Goal: Task Accomplishment & Management: Use online tool/utility

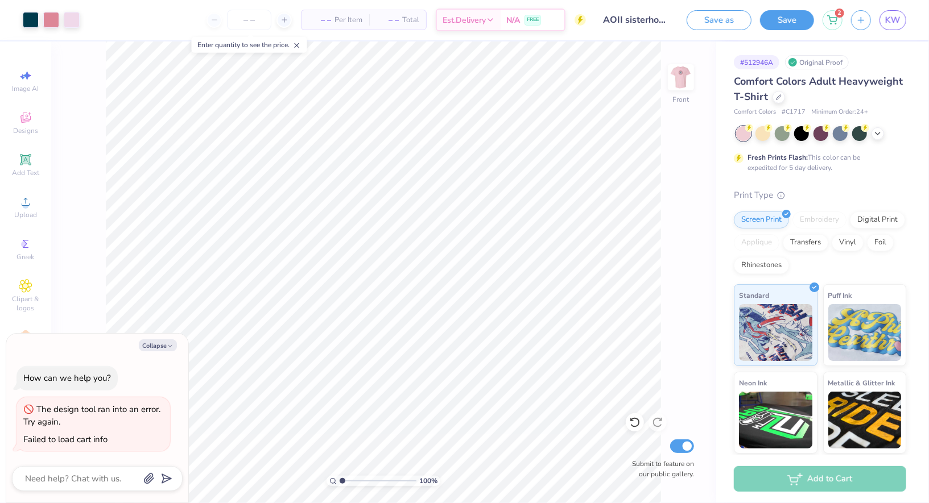
click at [316, 21] on span "– –" at bounding box center [319, 20] width 23 height 12
click at [329, 19] on span "– –" at bounding box center [319, 20] width 23 height 12
type textarea "x"
click at [249, 22] on input "number" at bounding box center [249, 20] width 44 height 20
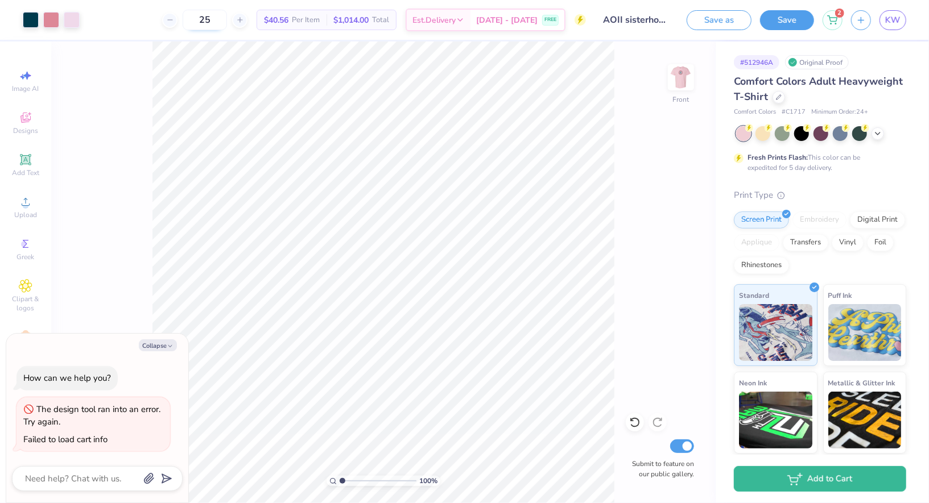
type input "2"
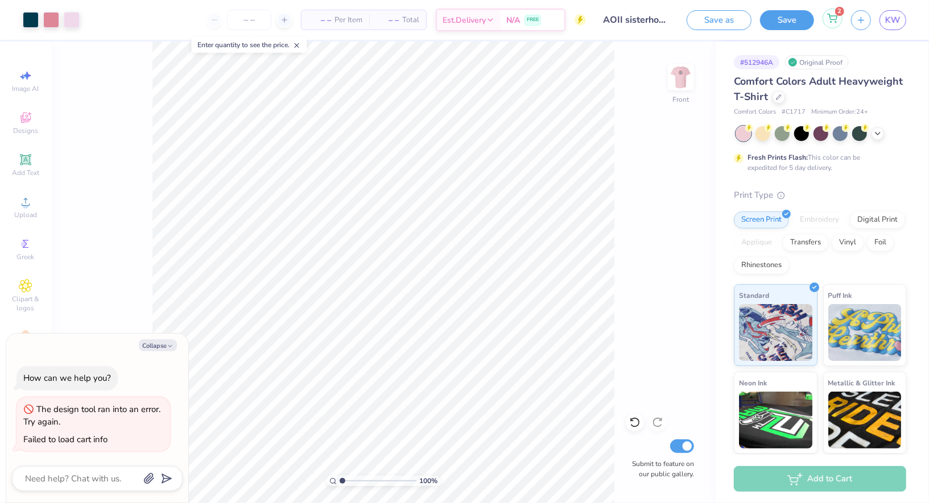
click at [837, 19] on icon at bounding box center [832, 18] width 10 height 9
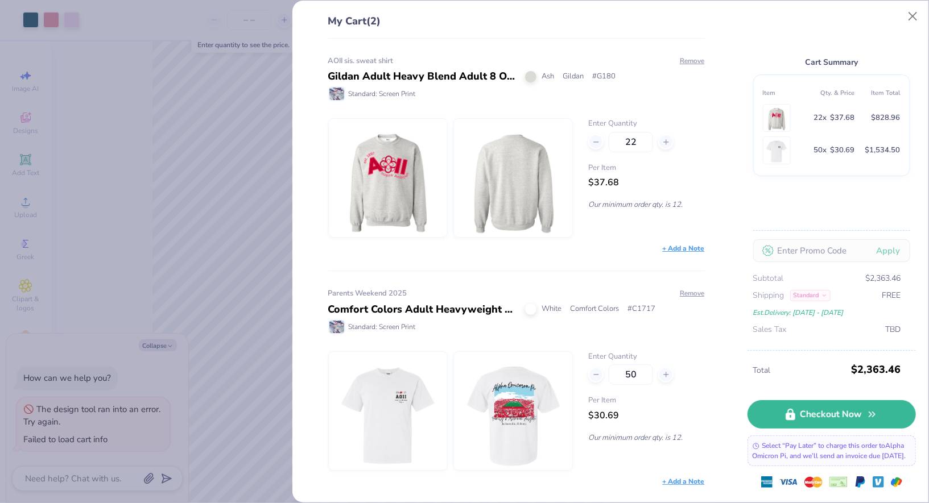
click at [219, 60] on div "My Cart (2) AOII sis. sweat shirt Gildan Adult Heavy Blend Adult 8 Oz. 50/50 Fl…" at bounding box center [464, 251] width 929 height 503
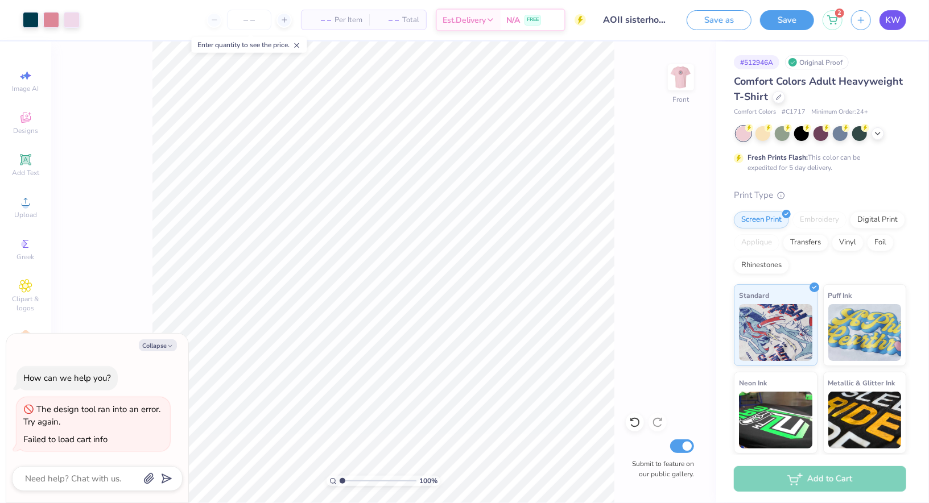
click at [901, 19] on link "KW" at bounding box center [892, 20] width 27 height 20
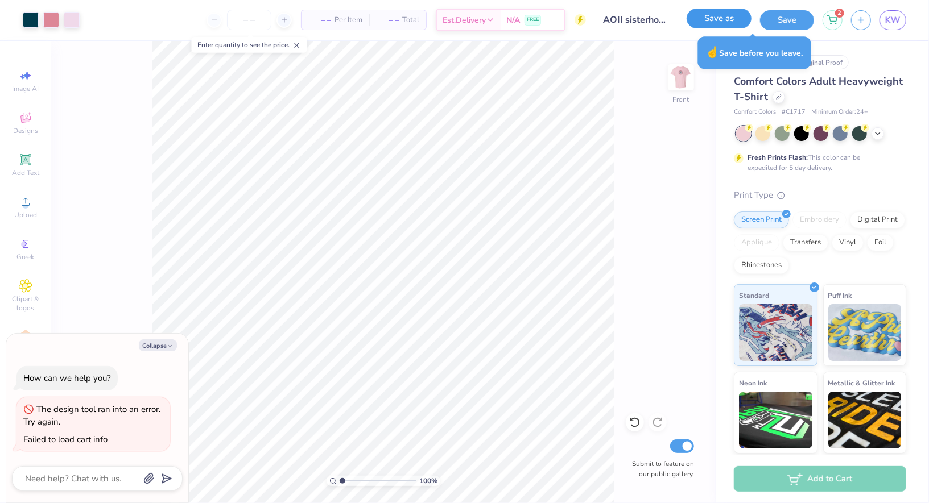
click at [706, 16] on button "Save as" at bounding box center [718, 19] width 65 height 20
click at [156, 345] on button "Collapse" at bounding box center [158, 346] width 38 height 12
type textarea "x"
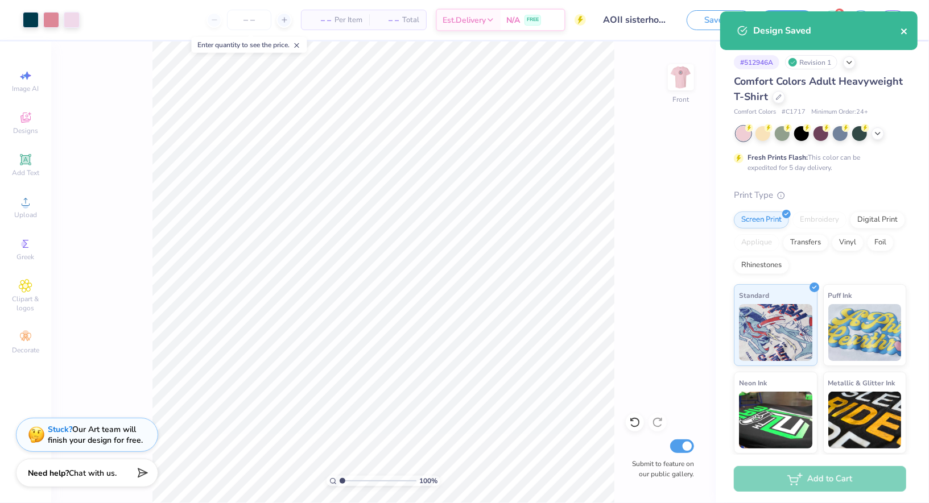
click at [902, 35] on icon "close" at bounding box center [904, 31] width 8 height 9
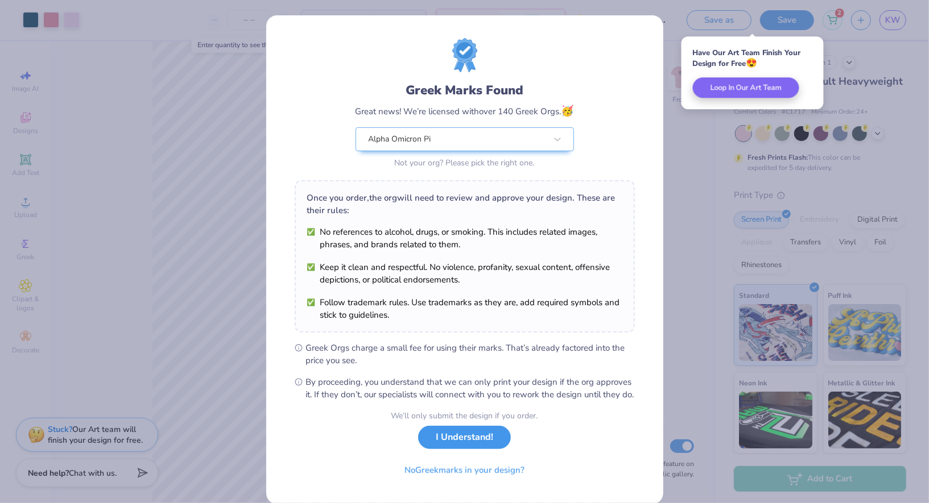
click at [452, 449] on button "I Understand!" at bounding box center [464, 437] width 93 height 23
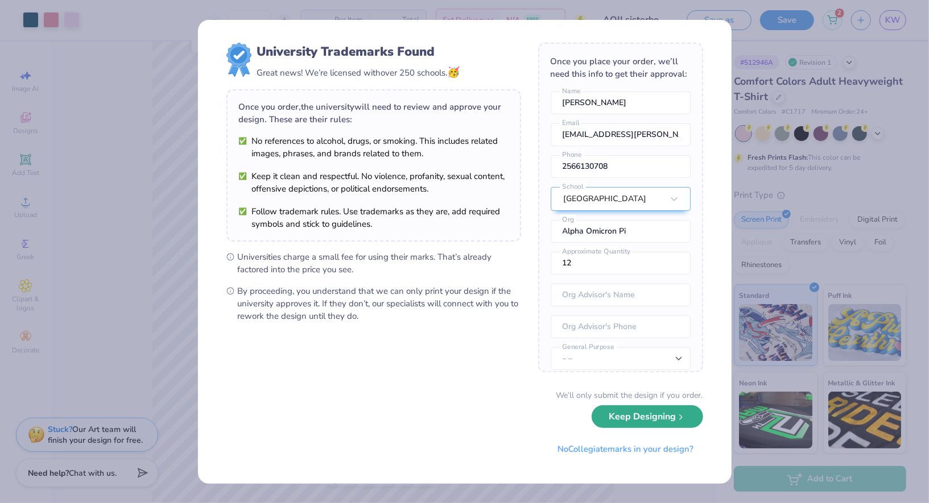
click at [648, 420] on button "Keep Designing" at bounding box center [646, 416] width 111 height 23
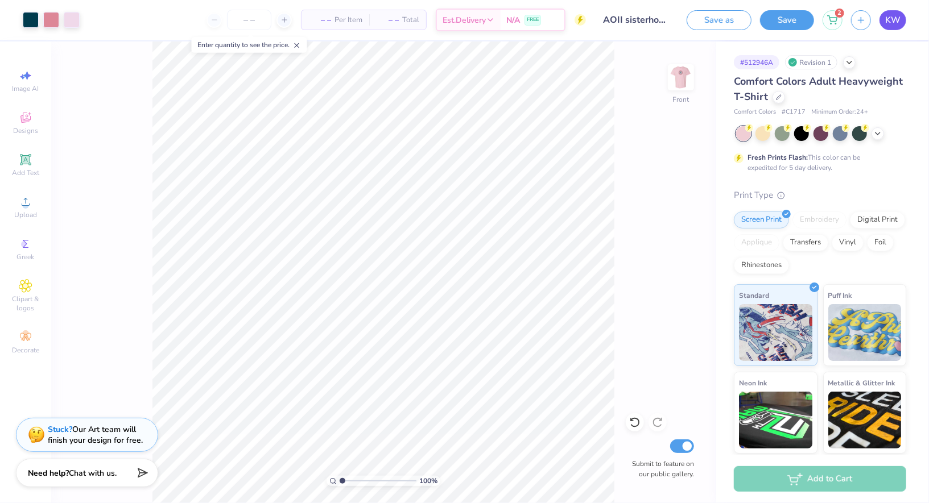
click at [888, 18] on span "KW" at bounding box center [892, 20] width 15 height 13
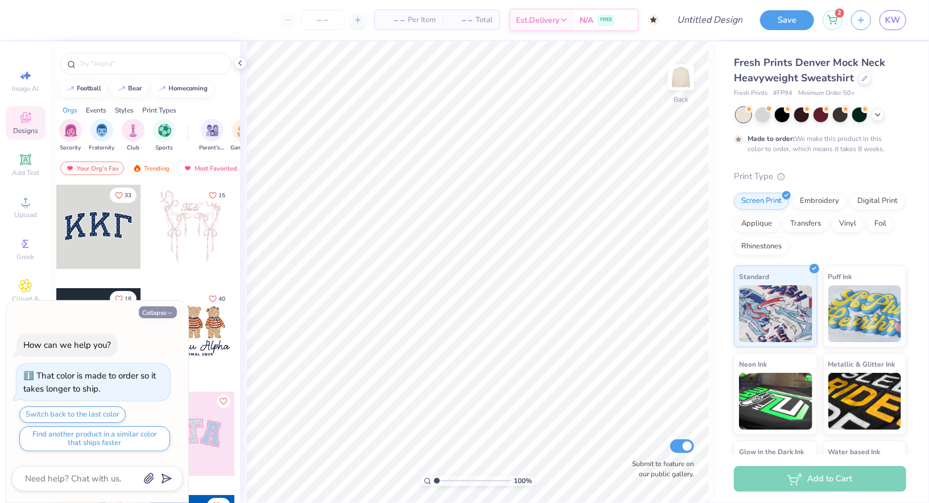
click at [157, 313] on button "Collapse" at bounding box center [158, 313] width 38 height 12
type textarea "x"
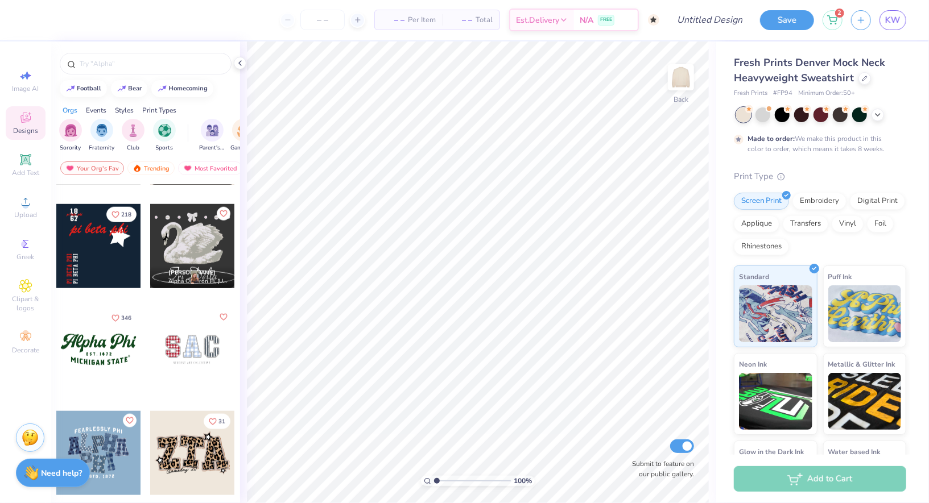
scroll to position [914, 0]
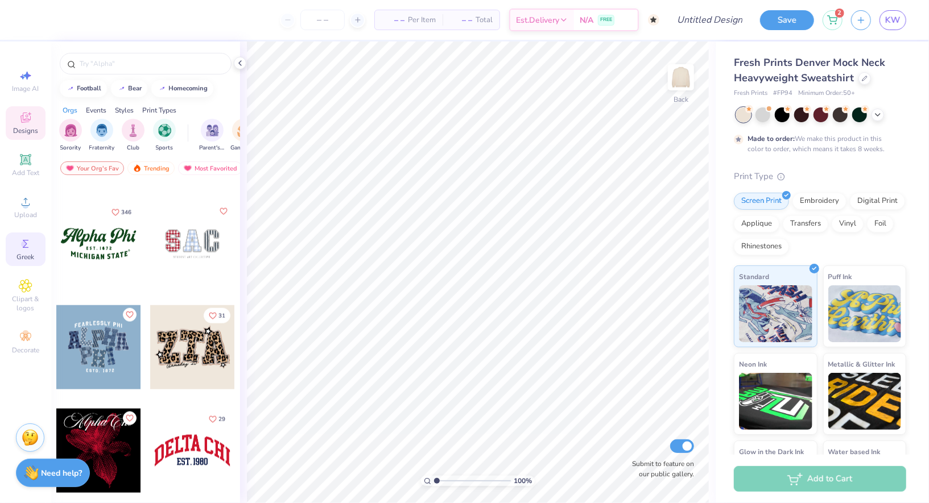
click at [21, 251] on icon at bounding box center [26, 244] width 14 height 14
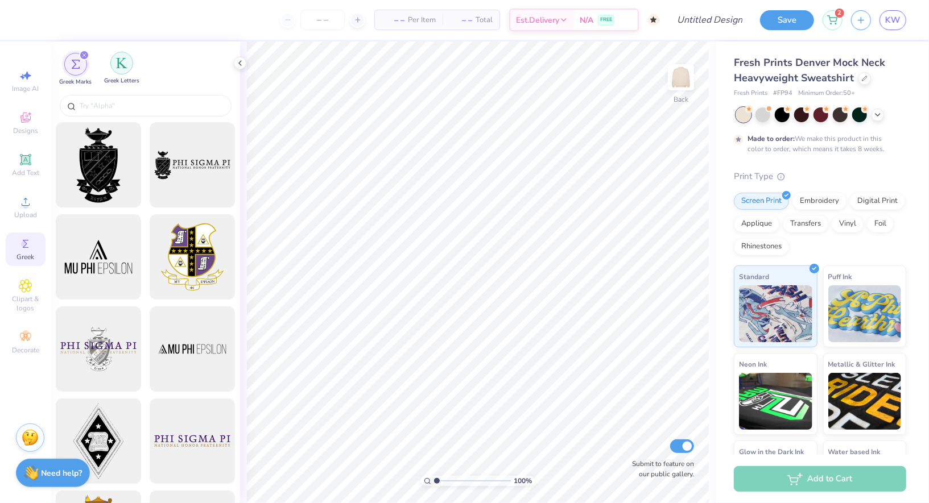
click at [120, 73] on div "filter for Greek Letters" at bounding box center [121, 63] width 23 height 23
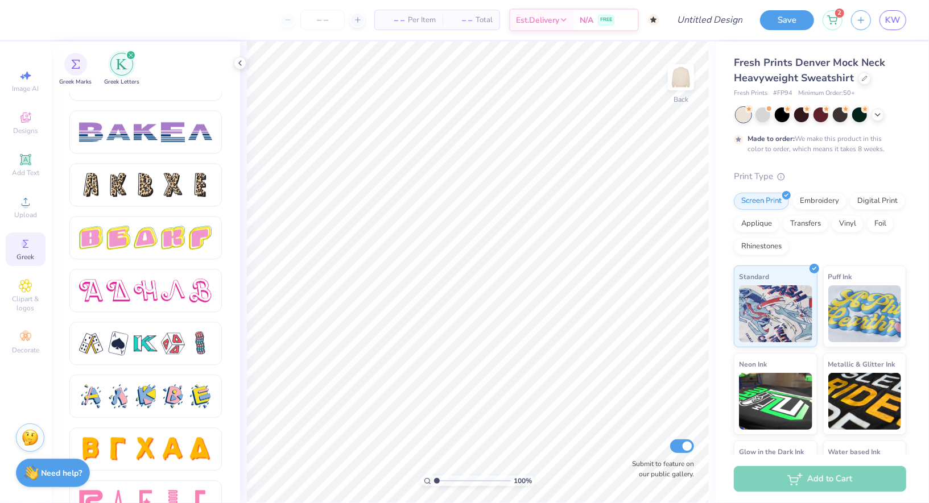
scroll to position [1841, 0]
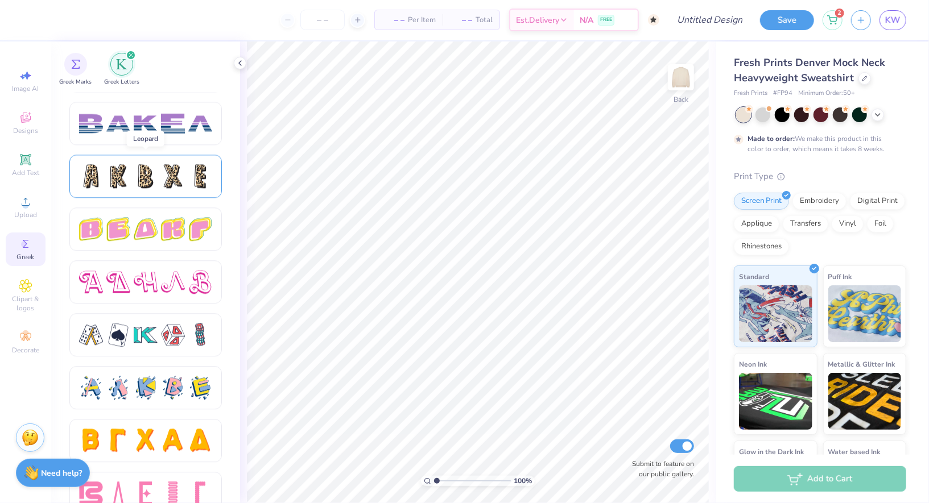
click at [150, 167] on div at bounding box center [146, 176] width 24 height 24
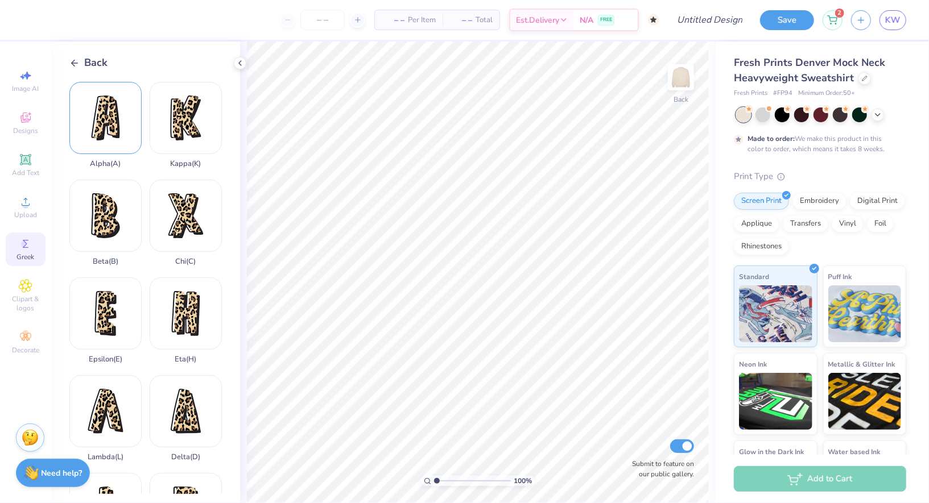
click at [114, 148] on div "Alpha ( A )" at bounding box center [105, 125] width 72 height 86
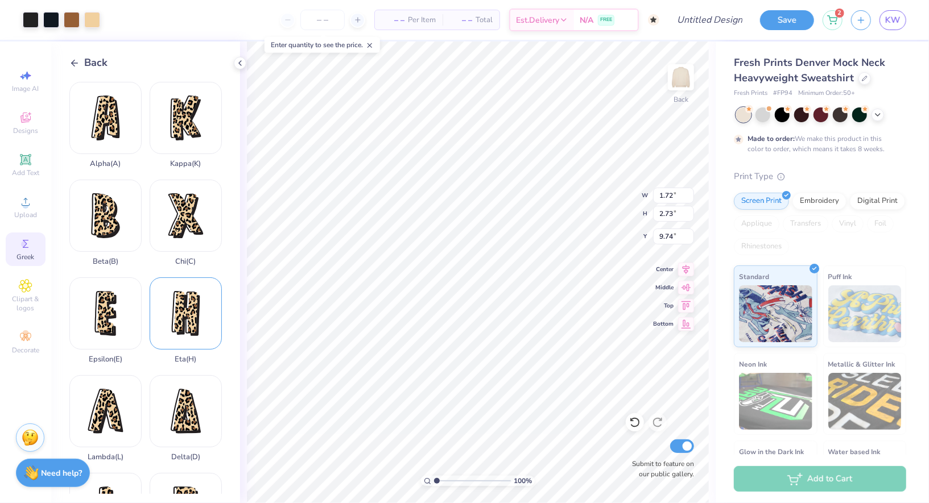
type input "1.72"
type input "2.73"
type input "3.00"
type input "2.39"
type input "3.79"
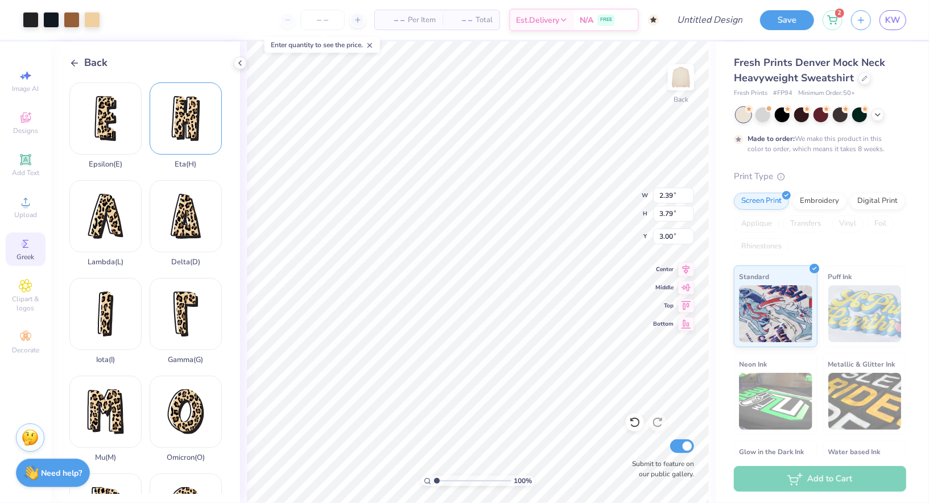
scroll to position [205, 0]
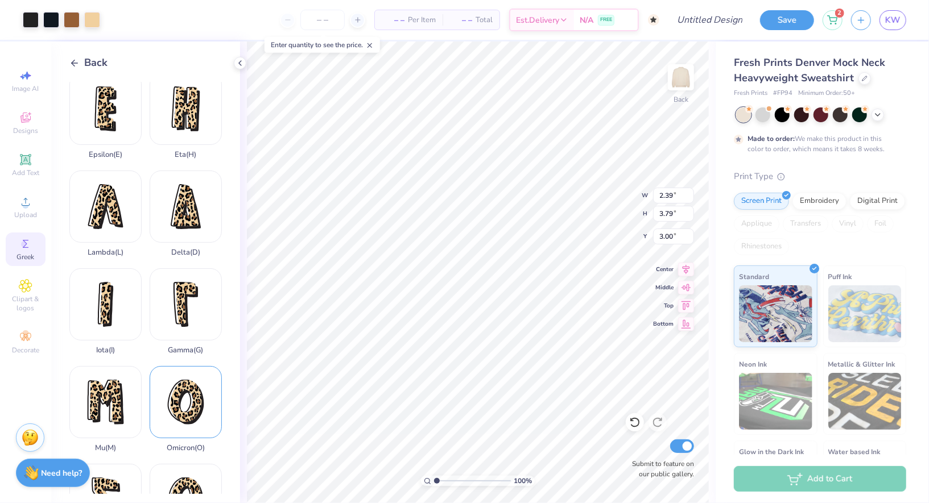
click at [185, 417] on div "Omicron ( O )" at bounding box center [186, 409] width 72 height 86
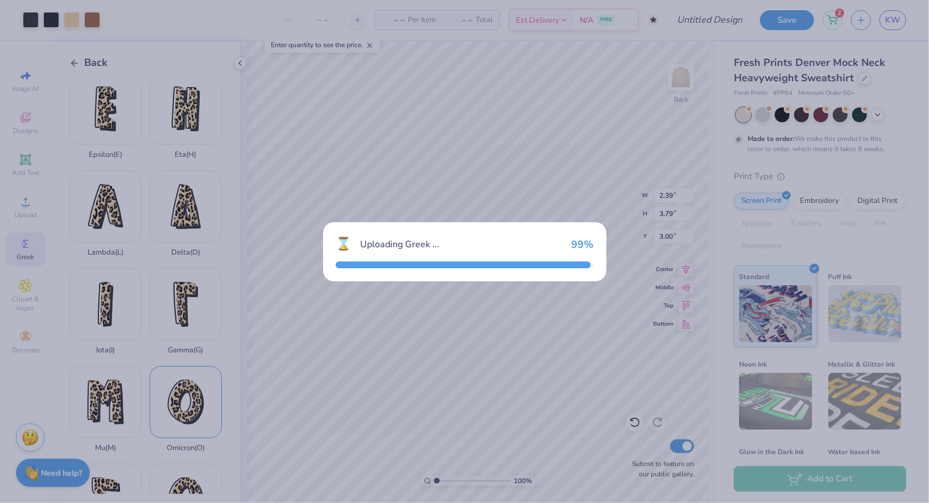
type input "4.16"
type input "5.16"
type input "7.42"
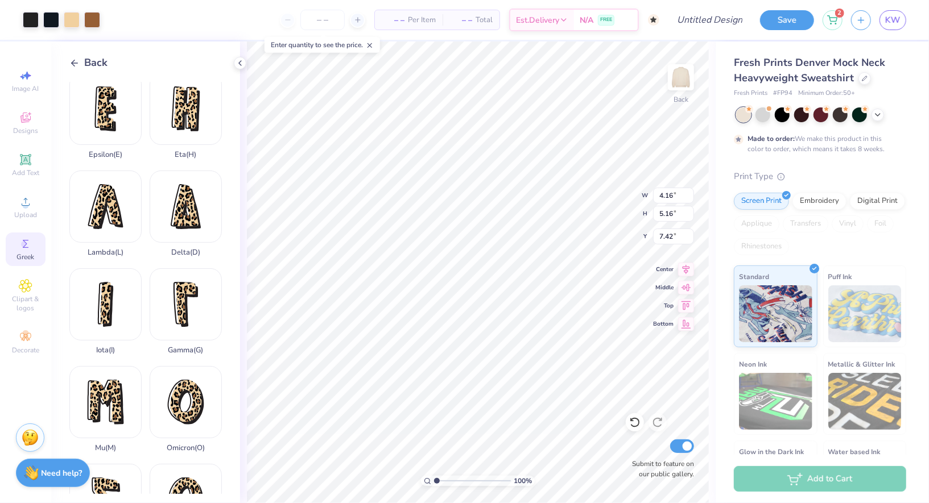
type input "3.11"
type input "3.85"
type input "3.00"
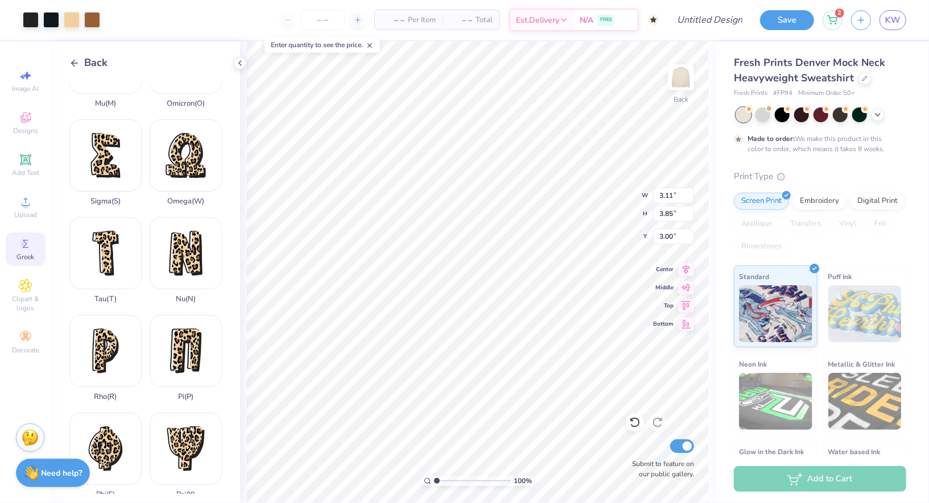
scroll to position [551, 0]
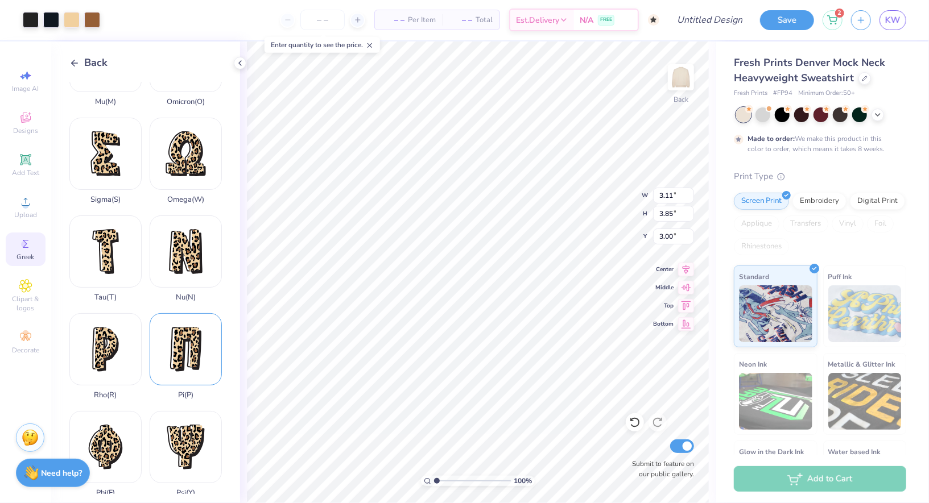
click at [201, 351] on div "Pi ( P )" at bounding box center [186, 356] width 72 height 86
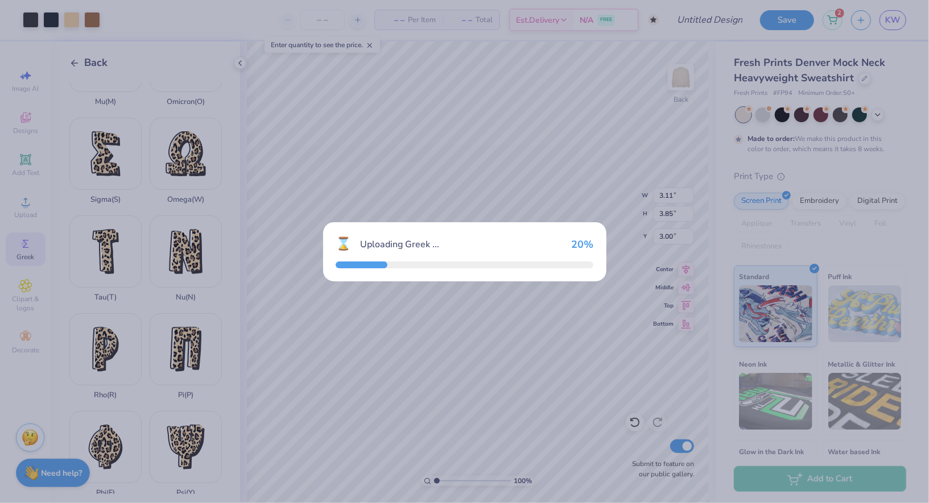
type input "3.40"
type input "4.89"
type input "7.56"
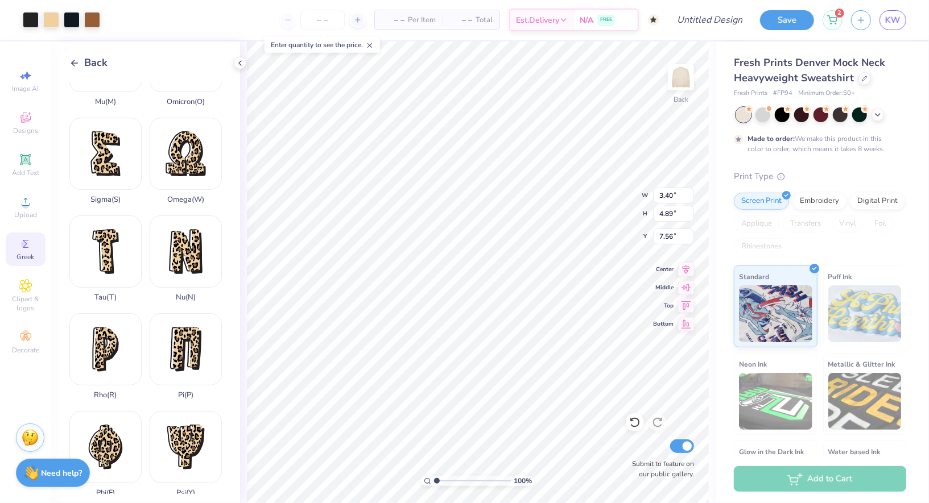
type input "1.88"
type input "2.70"
type input "4.16"
type input "2.62"
type input "3.77"
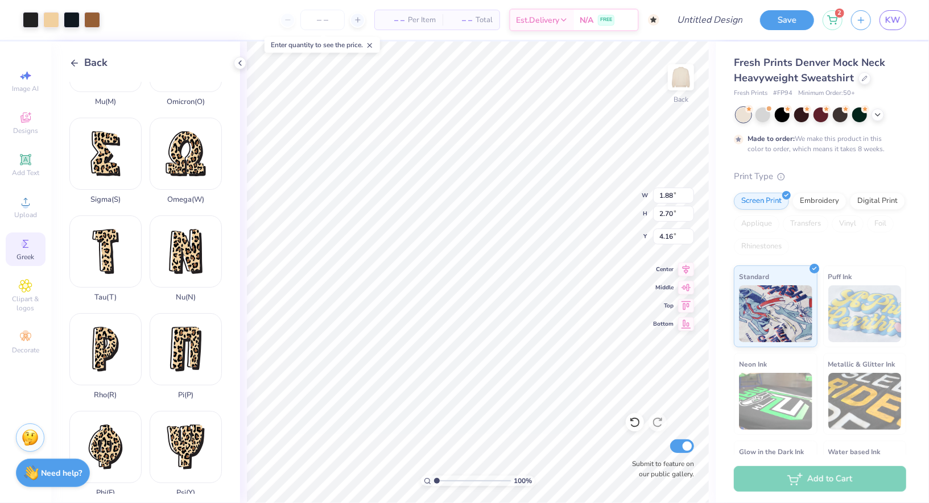
type input "3.09"
click at [24, 133] on span "Designs" at bounding box center [25, 130] width 25 height 9
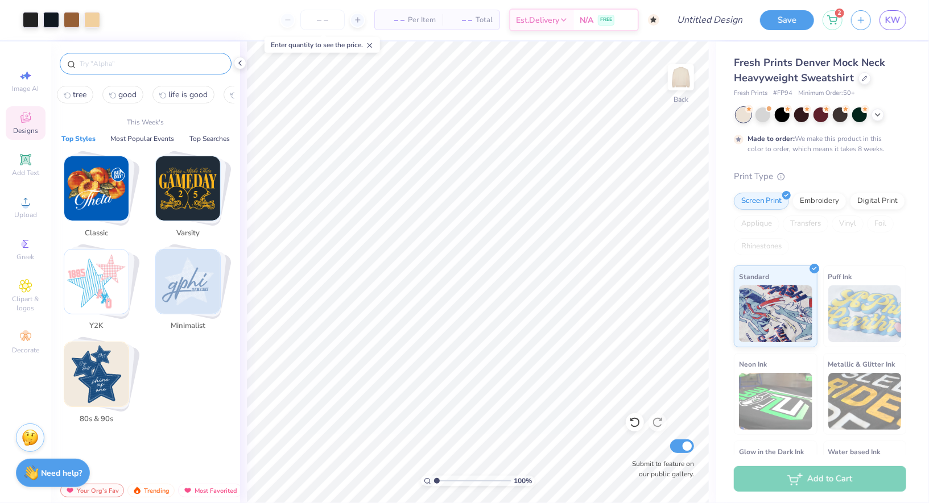
click at [82, 63] on input "text" at bounding box center [151, 63] width 146 height 11
click at [81, 267] on img "Stack Card Button Y2K" at bounding box center [96, 282] width 64 height 64
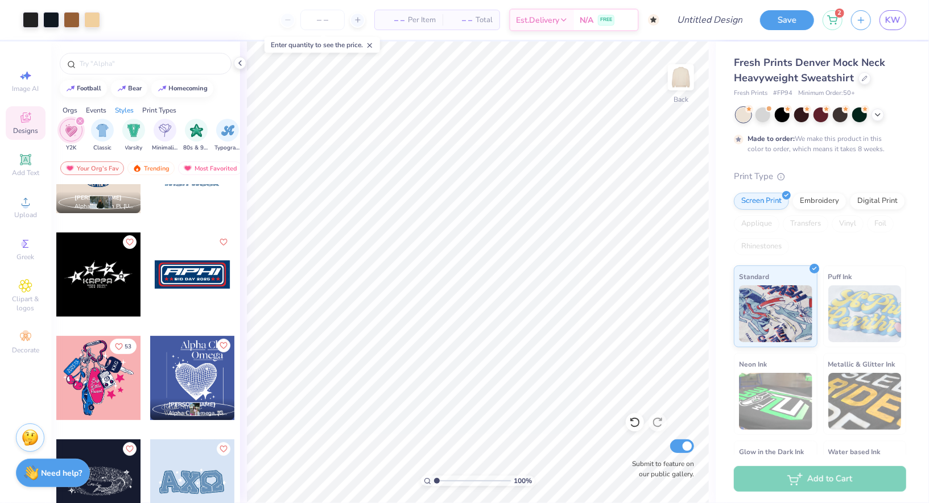
scroll to position [263, 0]
click at [20, 285] on icon at bounding box center [25, 286] width 13 height 14
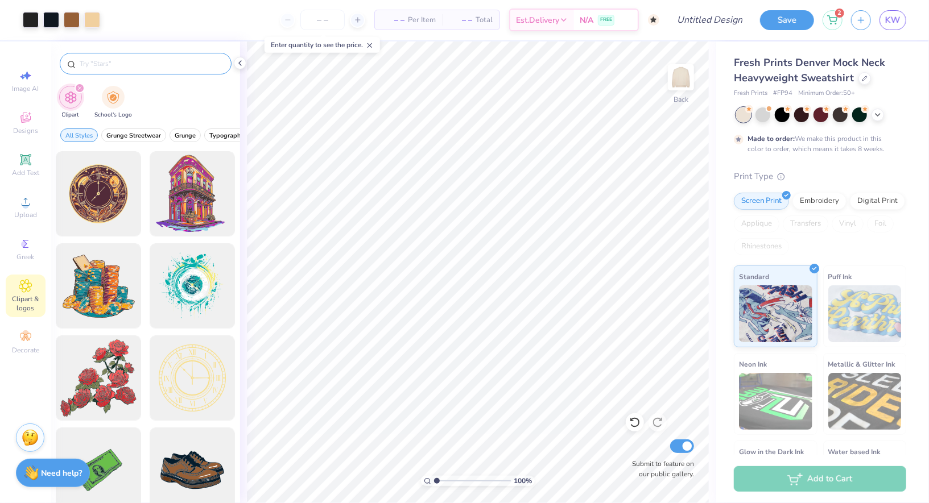
click at [136, 67] on input "text" at bounding box center [151, 63] width 146 height 11
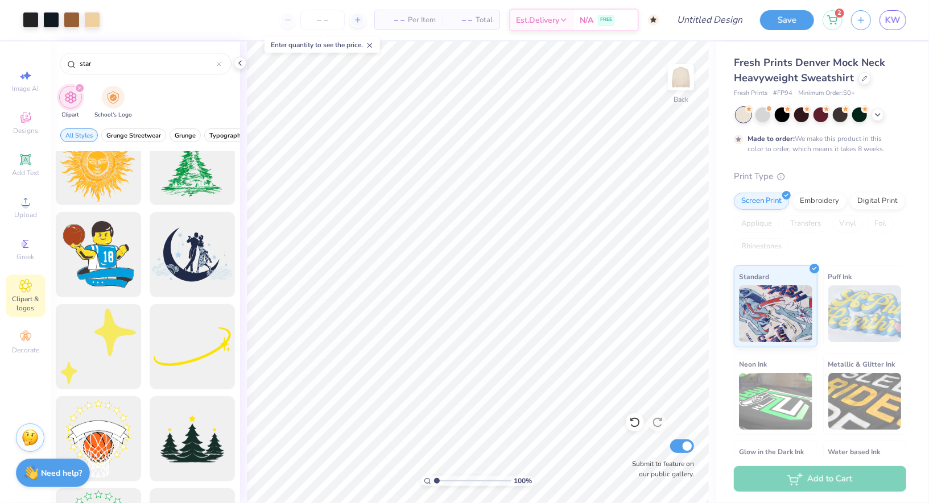
scroll to position [3169, 0]
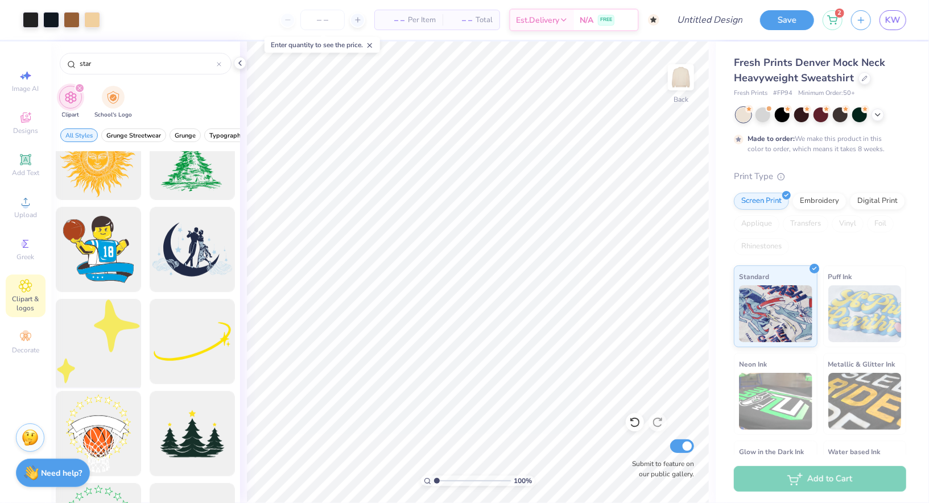
type input "star"
click at [129, 333] on div at bounding box center [99, 342] width 94 height 94
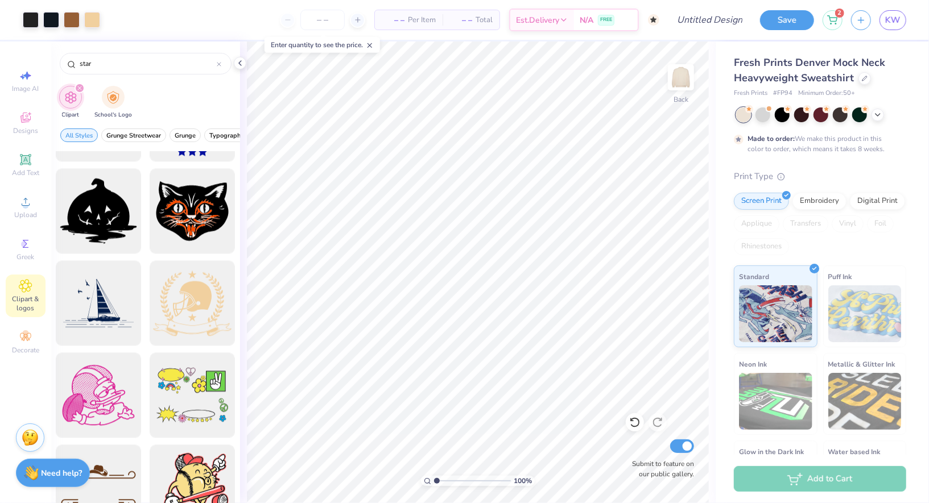
scroll to position [7488, 0]
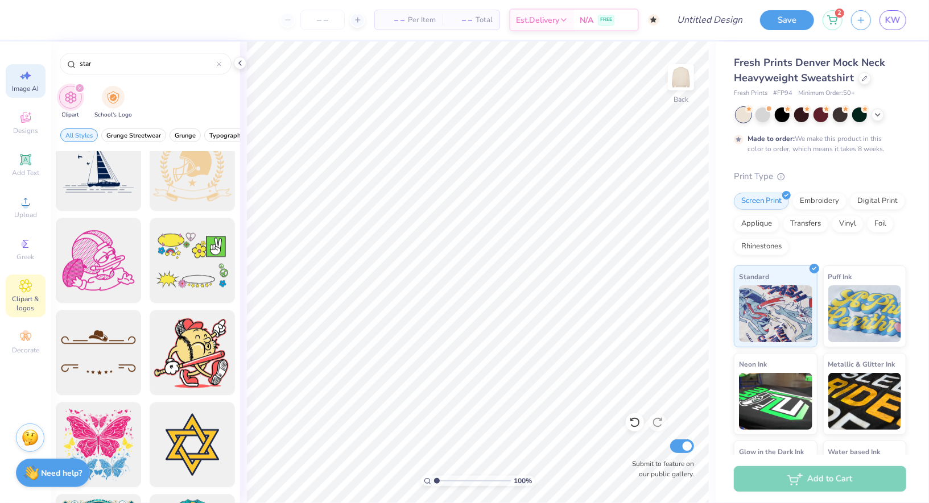
click at [20, 78] on icon at bounding box center [26, 76] width 14 height 14
select select "4"
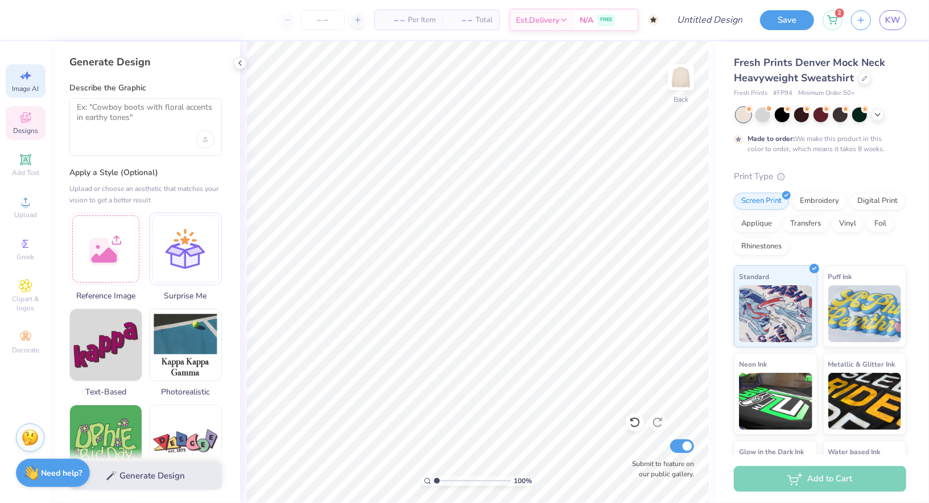
click at [18, 115] on div "Designs" at bounding box center [26, 123] width 40 height 34
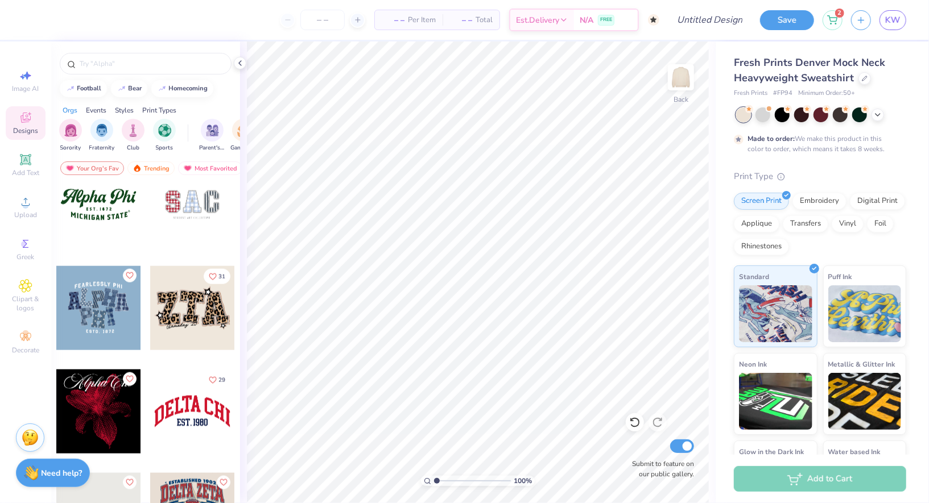
scroll to position [953, 0]
click at [191, 330] on div at bounding box center [192, 309] width 84 height 84
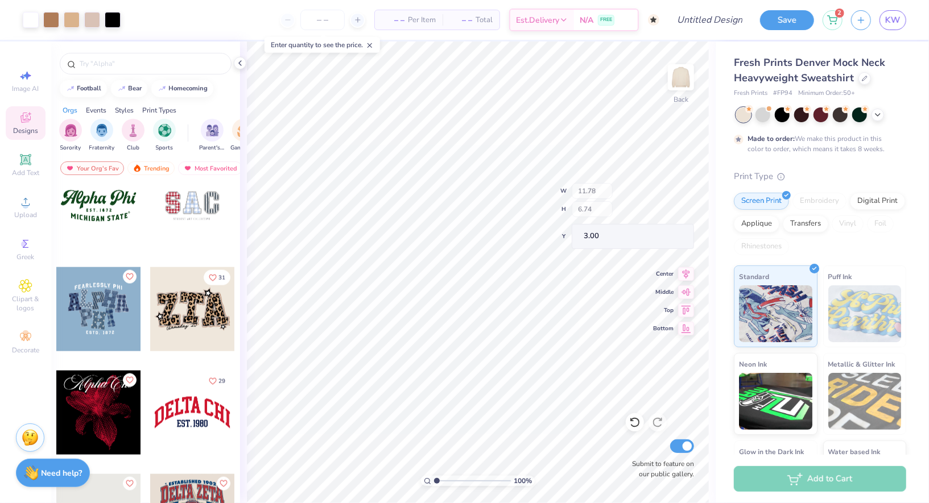
type input "3.43"
type input "5.13"
type input "3.78"
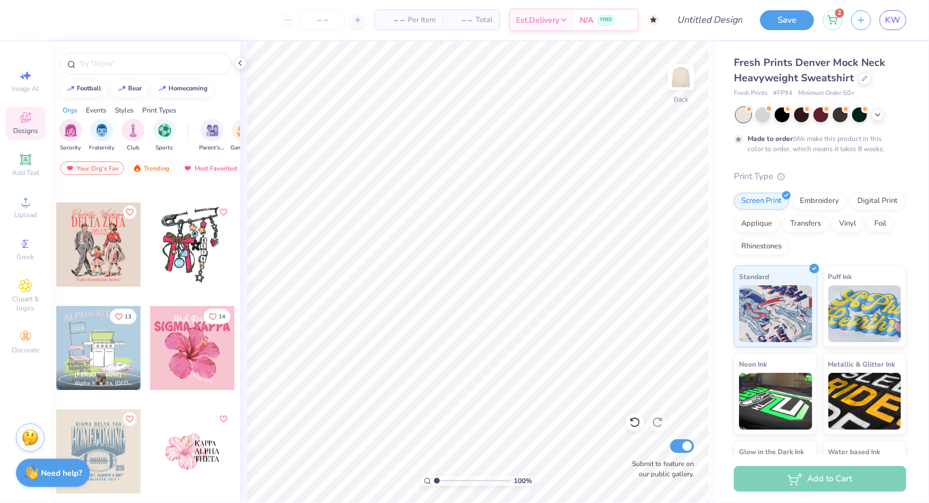
scroll to position [1954, 0]
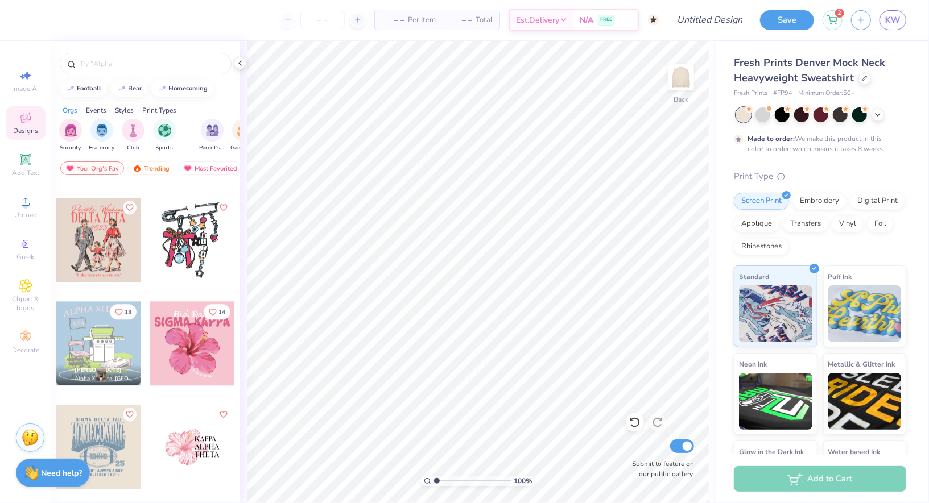
click at [190, 259] on div at bounding box center [192, 240] width 84 height 84
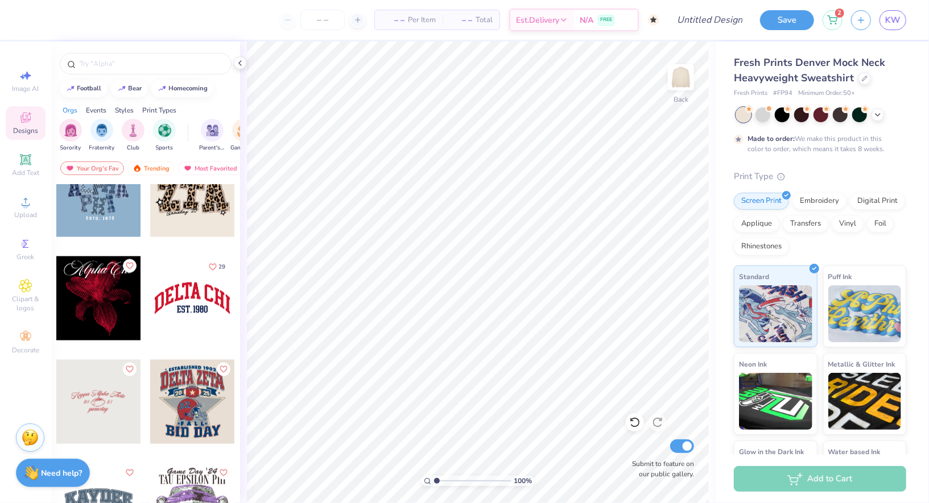
scroll to position [0, 0]
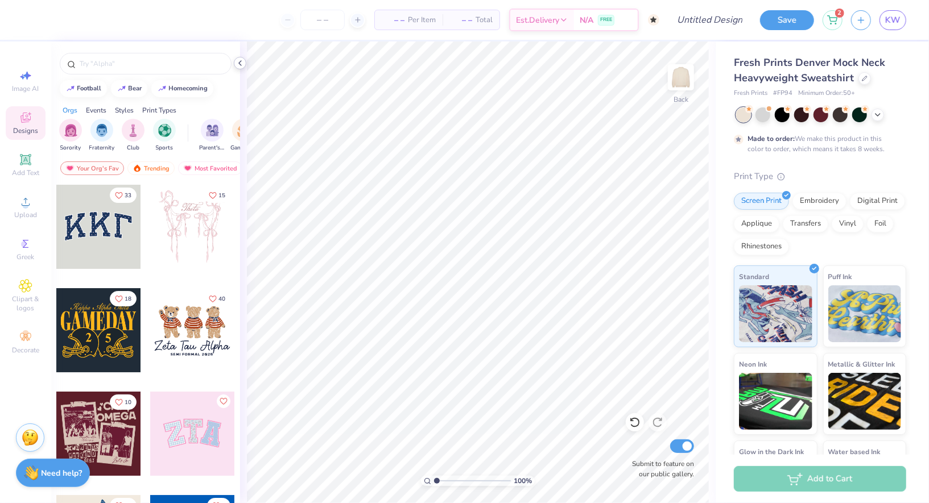
click at [241, 61] on icon at bounding box center [239, 63] width 9 height 9
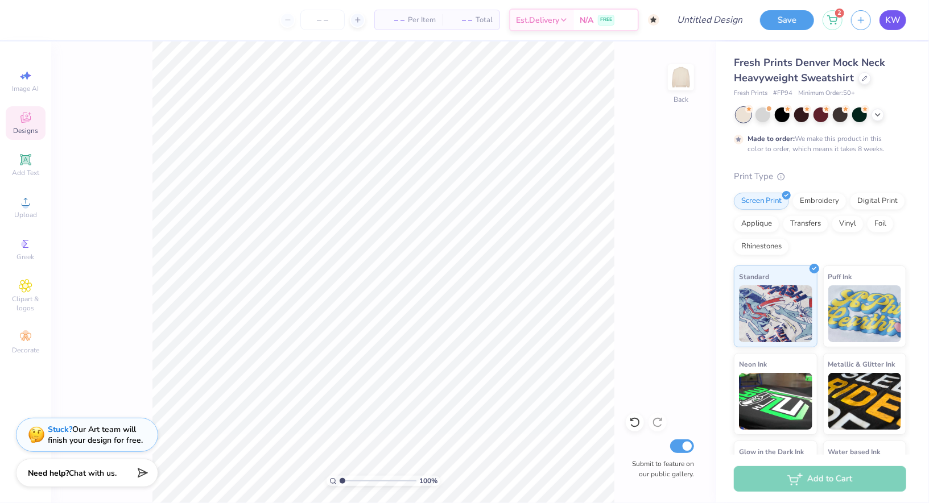
click at [893, 22] on span "KW" at bounding box center [892, 20] width 15 height 13
